Goal: Information Seeking & Learning: Find specific page/section

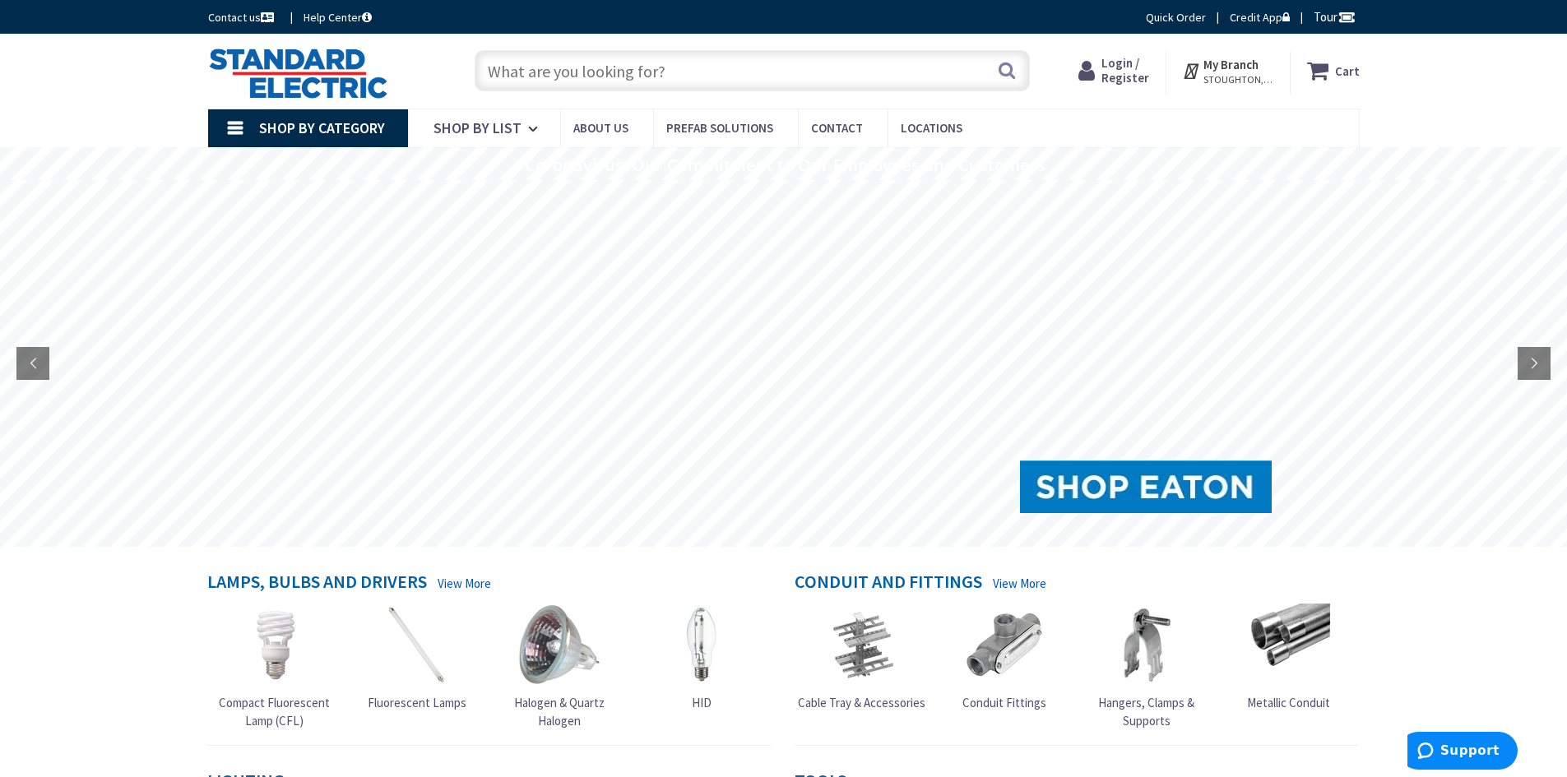
click at [670, 67] on input "text" at bounding box center [752, 70] width 555 height 41
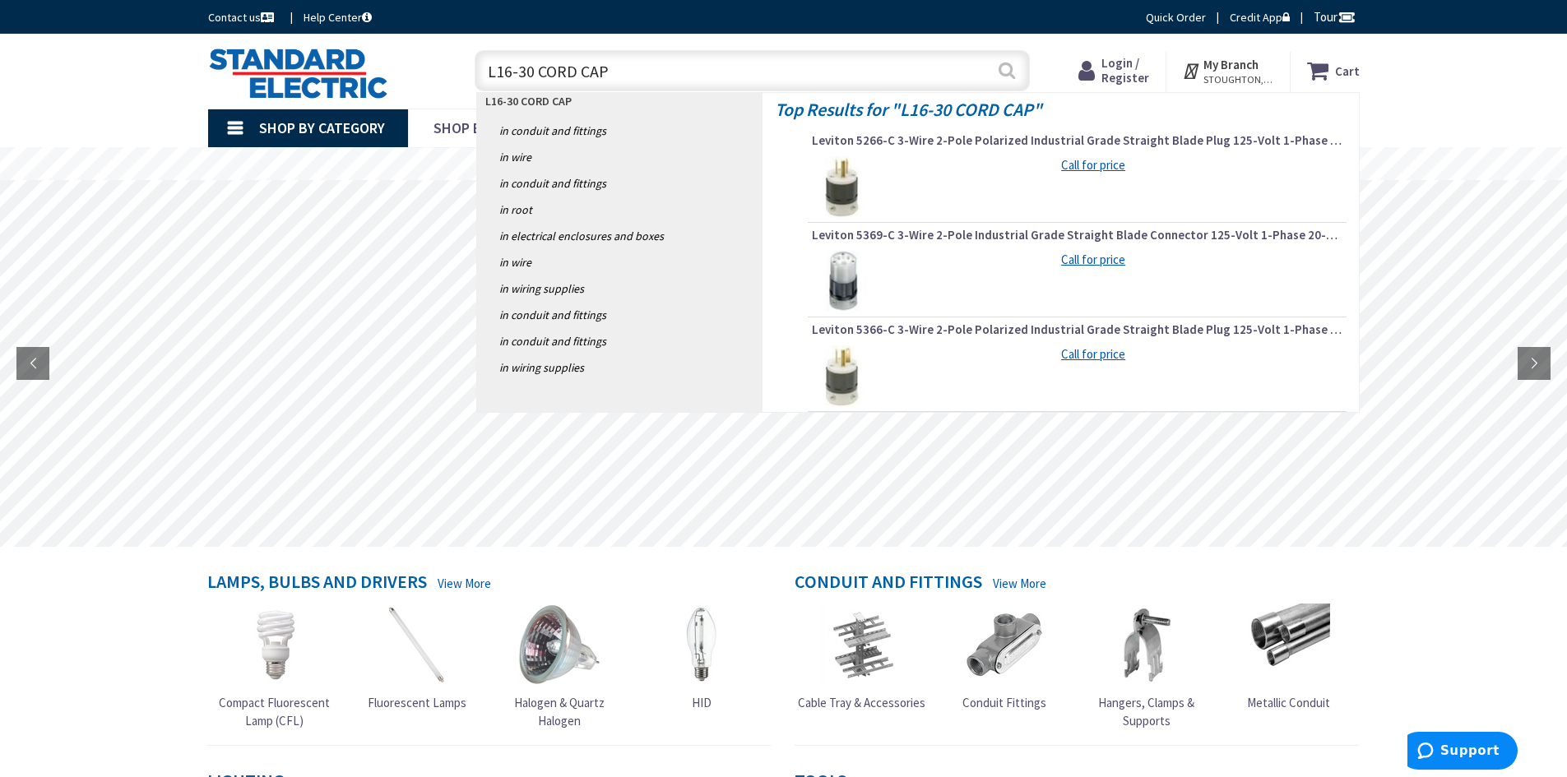
type input "L16-30 CORD CAP"
click at [1006, 70] on button "Search" at bounding box center [1006, 70] width 21 height 37
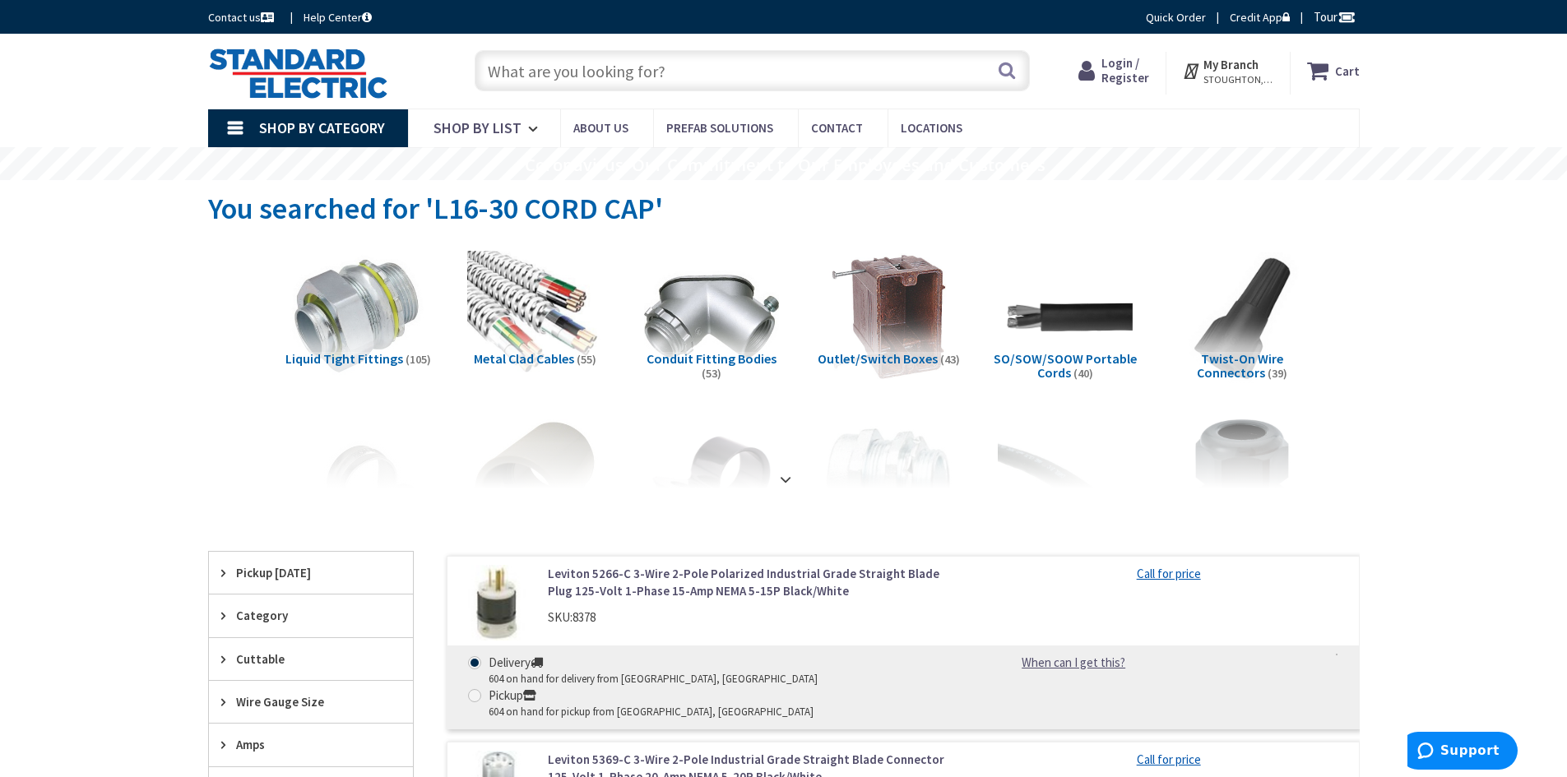
click at [1111, 74] on span "Login / Register" at bounding box center [1125, 70] width 48 height 30
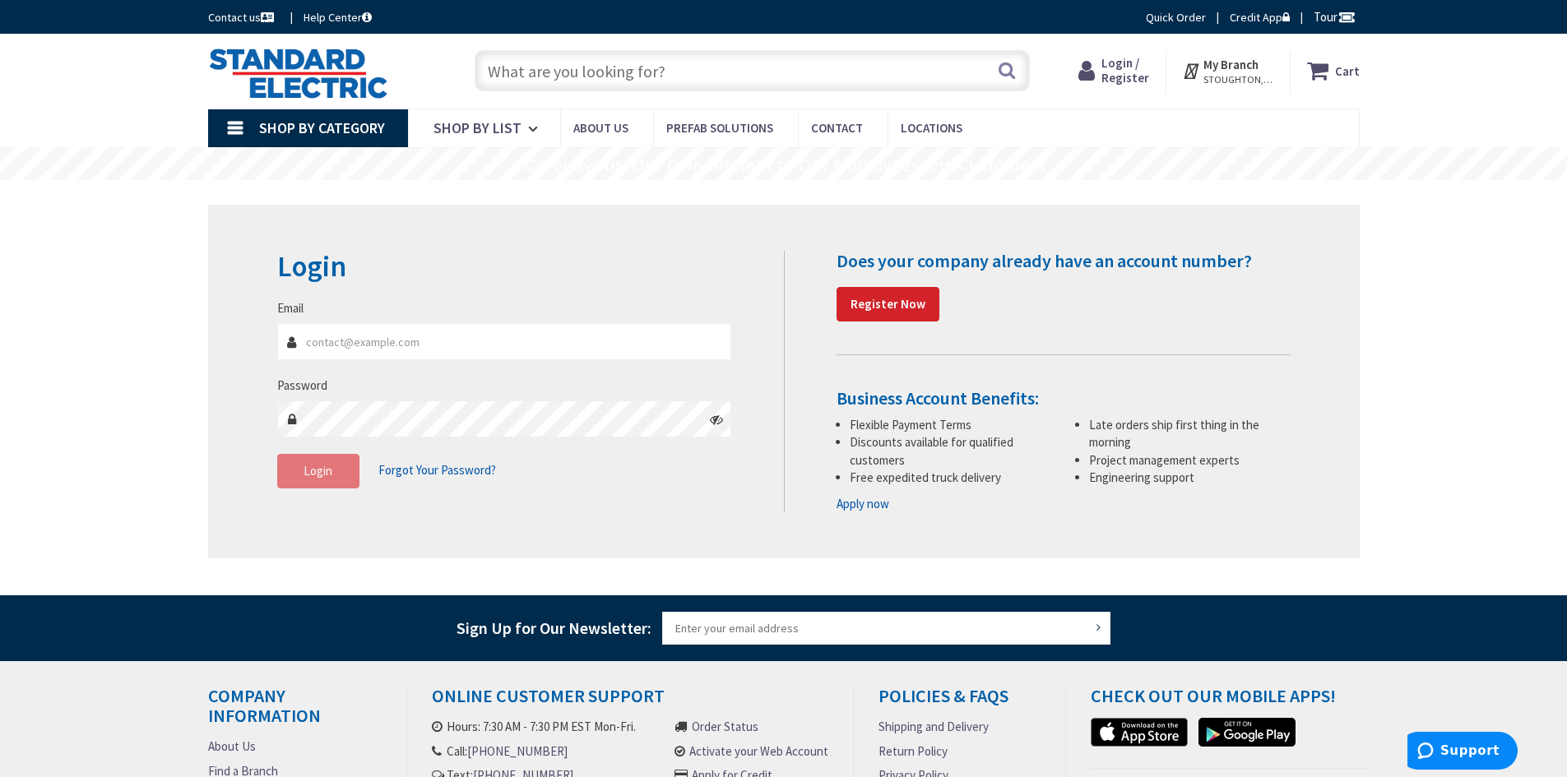
type input "sbotto@jmbco.com"
click at [313, 475] on span "Login" at bounding box center [318, 471] width 29 height 16
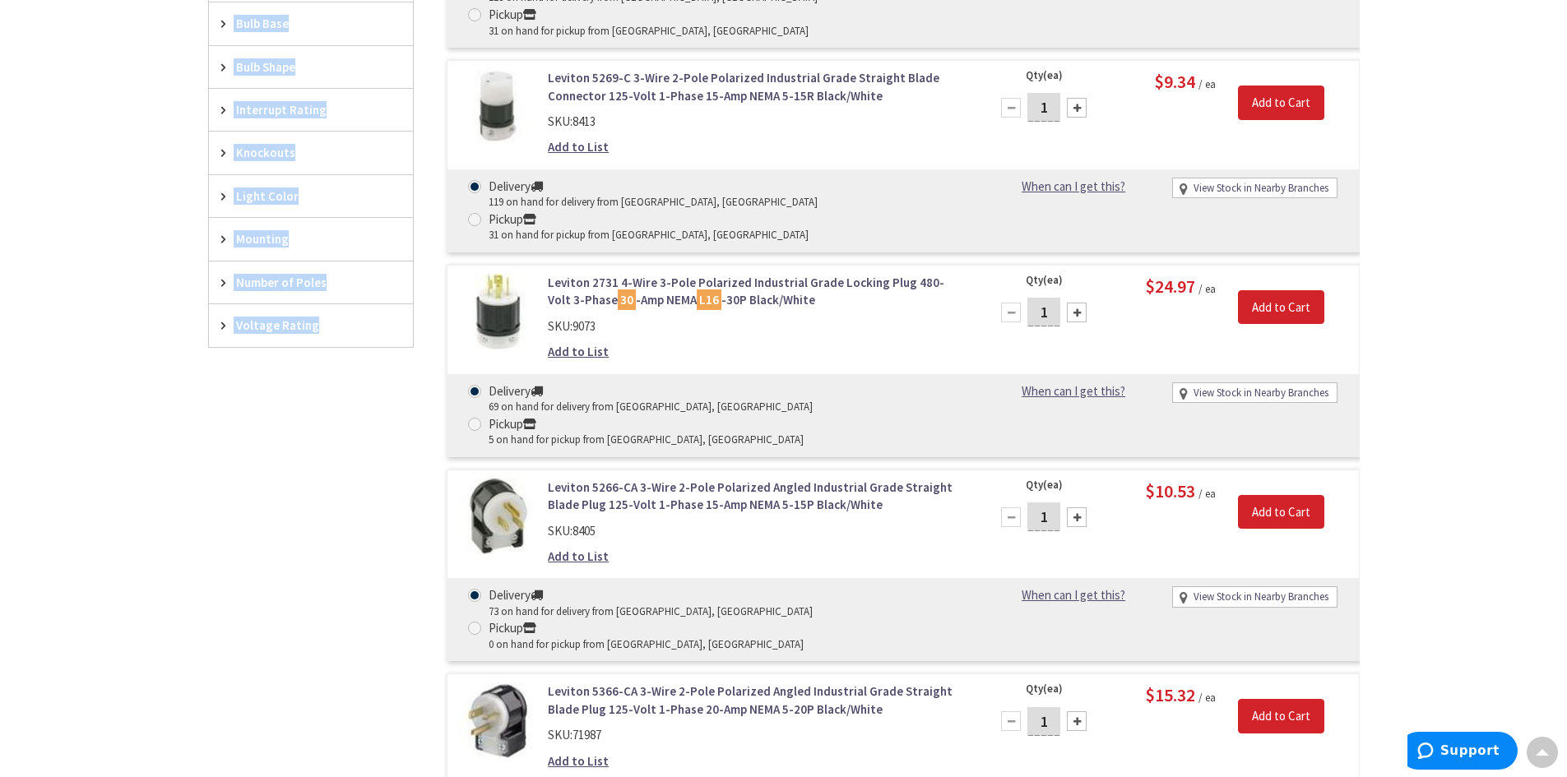
scroll to position [1121, 0]
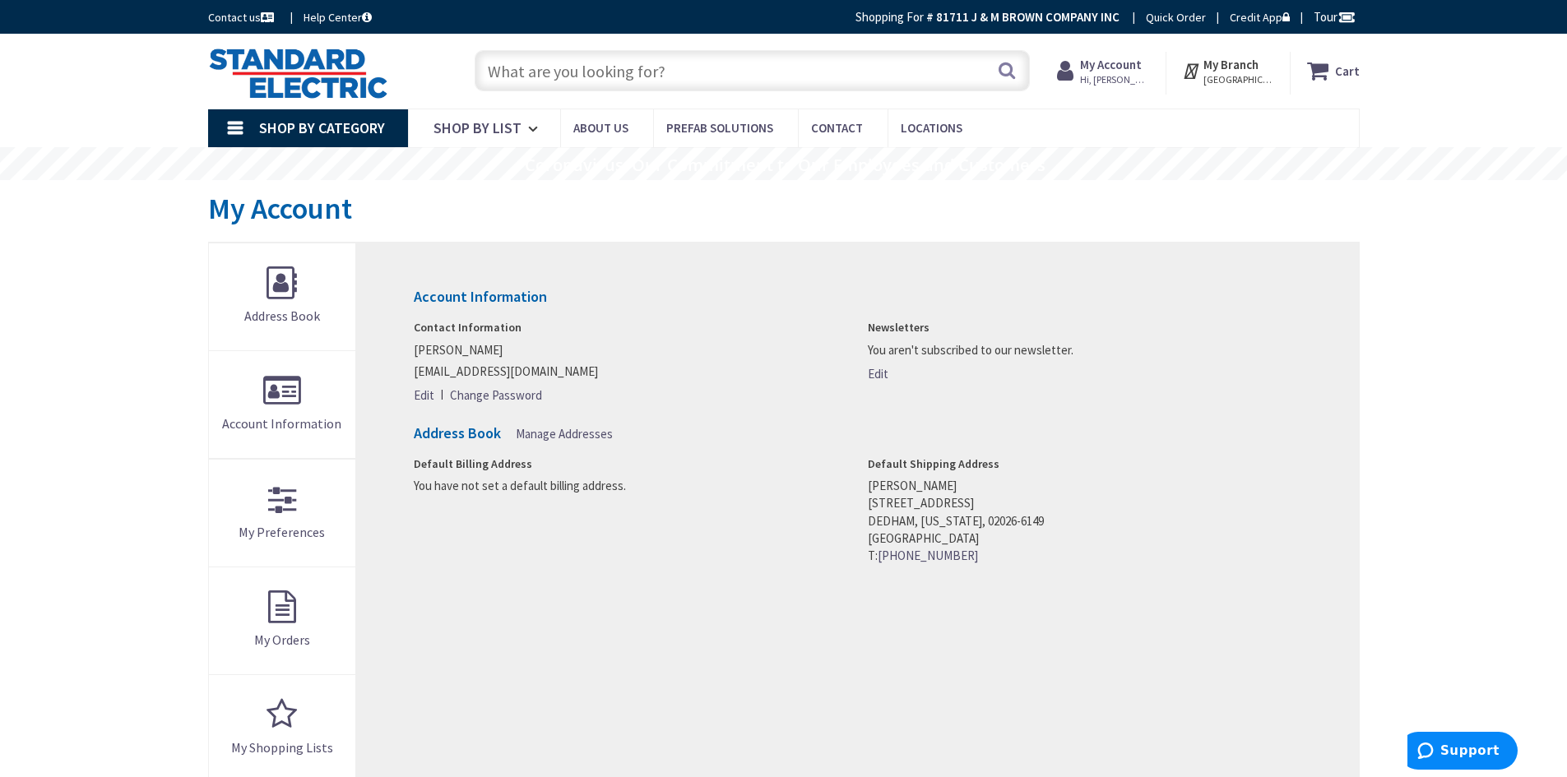
click at [696, 65] on input "text" at bounding box center [752, 70] width 555 height 41
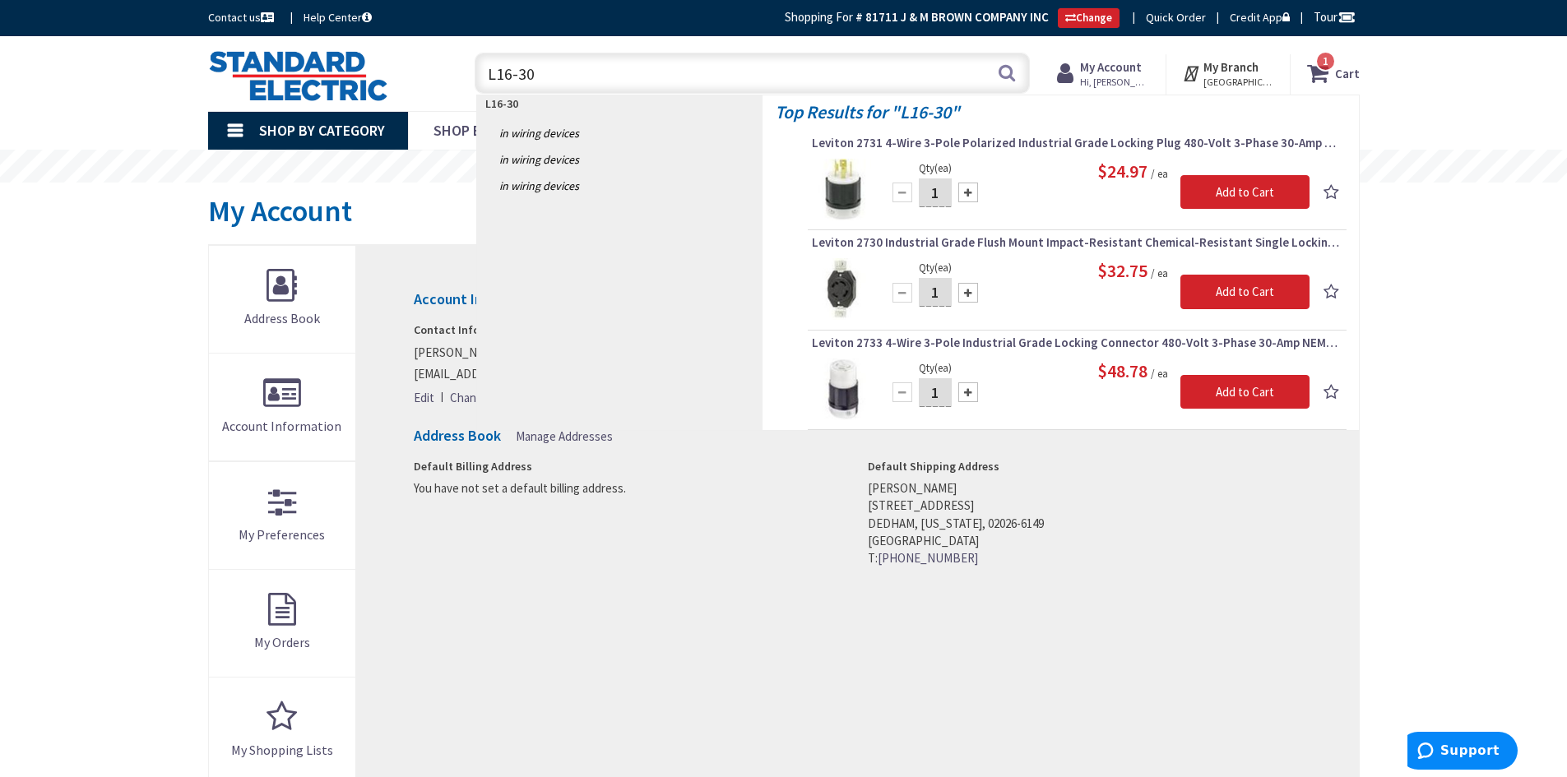
type input "L16-30R"
drag, startPoint x: 696, startPoint y: 65, endPoint x: 1396, endPoint y: -72, distance: 713.2
click at [1396, 0] on html "Accessibility Screen-Reader Guide, Feedback, and Issue Reporting | New window L…" at bounding box center [783, 742] width 1567 height 1485
